Goal: Transaction & Acquisition: Purchase product/service

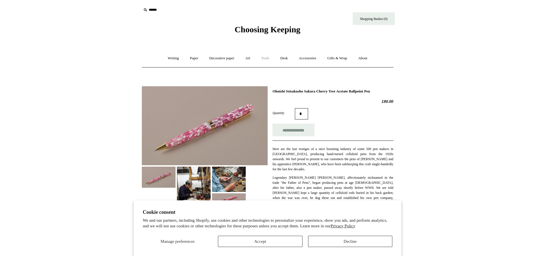
click at [265, 60] on link "Tools +" at bounding box center [265, 58] width 18 height 15
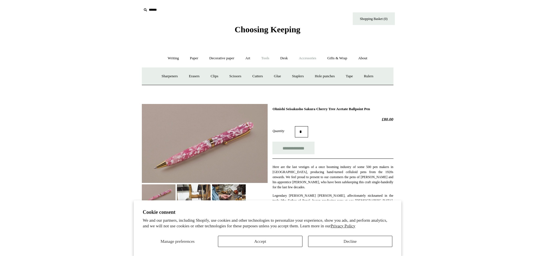
click at [301, 60] on link "Accessories +" at bounding box center [308, 58] width 28 height 15
click at [287, 62] on link "Desk +" at bounding box center [284, 58] width 18 height 15
click at [267, 61] on link "Tools +" at bounding box center [265, 58] width 18 height 15
click at [251, 61] on link "Art +" at bounding box center [248, 58] width 15 height 15
click at [170, 59] on link "Writing +" at bounding box center [173, 58] width 21 height 15
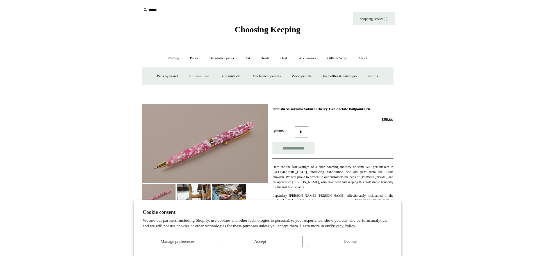
click at [185, 76] on link "Fountain pens +" at bounding box center [199, 76] width 31 height 15
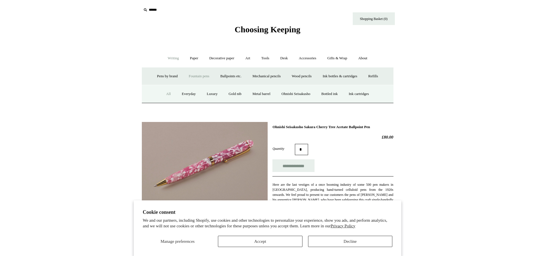
click at [163, 93] on link "All" at bounding box center [168, 94] width 15 height 15
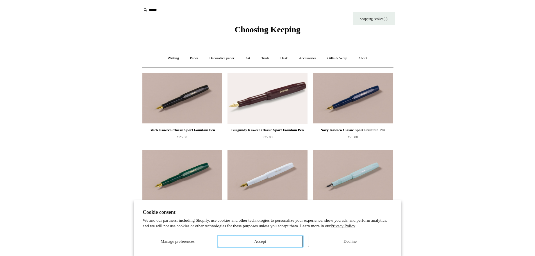
click at [283, 241] on button "Accept" at bounding box center [260, 241] width 84 height 11
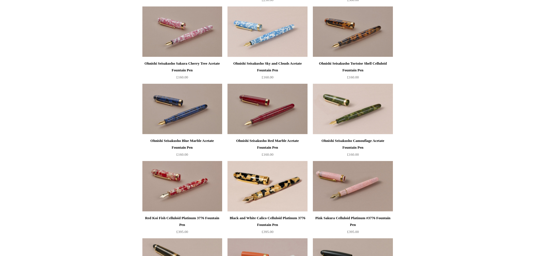
scroll to position [1216, 0]
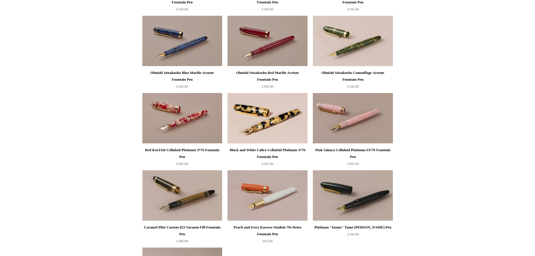
drag, startPoint x: 535, startPoint y: 142, endPoint x: 531, endPoint y: 150, distance: 8.9
click at [531, 155] on html "Cookie consent We and our partners, including Shopify, use cookies and other te…" at bounding box center [267, 25] width 535 height 2482
click at [528, 158] on html "Cookie consent We and our partners, including Shopify, use cookies and other te…" at bounding box center [267, 25] width 535 height 2482
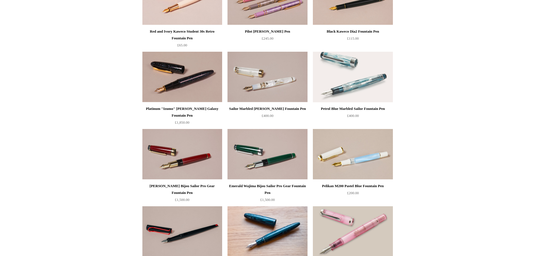
scroll to position [2177, 0]
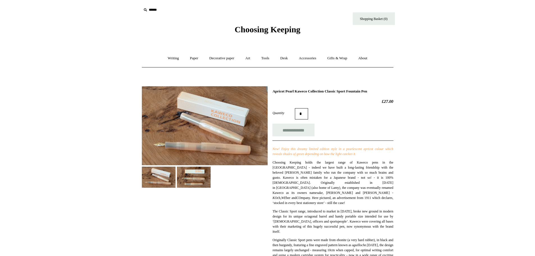
click at [188, 172] on img at bounding box center [194, 177] width 34 height 21
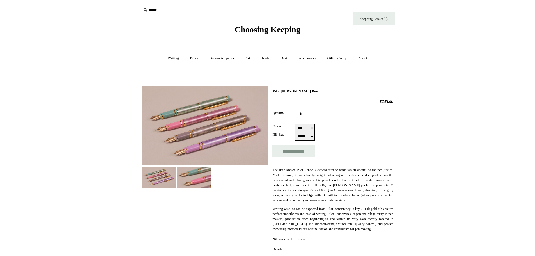
select select "******"
click at [186, 175] on img at bounding box center [194, 177] width 34 height 21
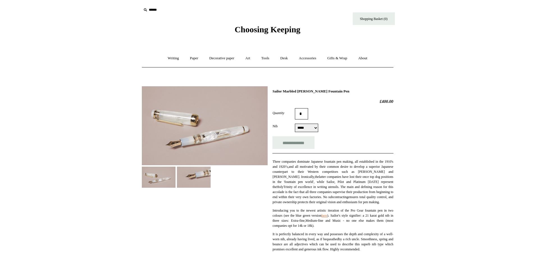
select select "*****"
